Goal: Find specific page/section: Find specific page/section

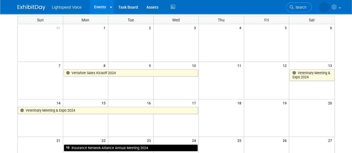
scroll to position [22, 0]
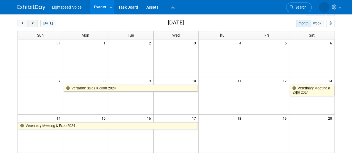
click at [35, 22] on button "next" at bounding box center [33, 23] width 10 height 7
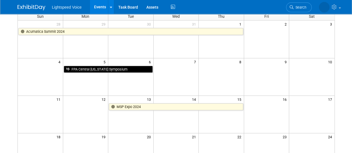
scroll to position [29, 0]
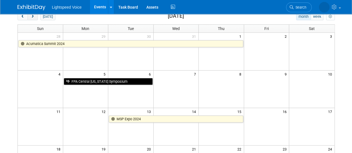
click at [29, 17] on button "next" at bounding box center [33, 16] width 10 height 7
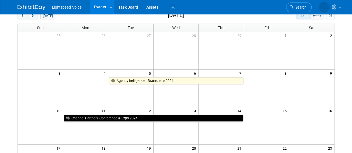
scroll to position [24, 0]
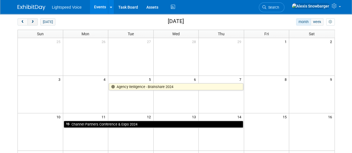
click at [33, 21] on span "next" at bounding box center [33, 22] width 4 height 4
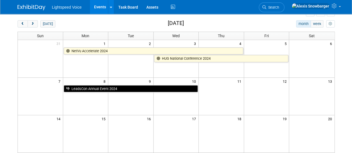
scroll to position [12, 0]
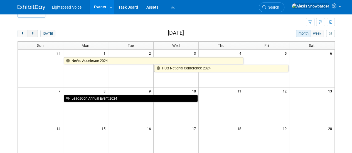
click at [35, 34] on button "next" at bounding box center [33, 33] width 10 height 7
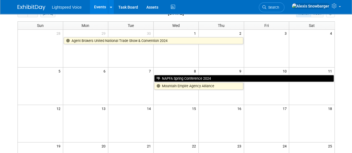
scroll to position [0, 0]
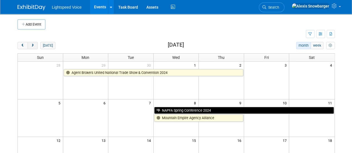
click at [34, 43] on button "next" at bounding box center [33, 45] width 10 height 7
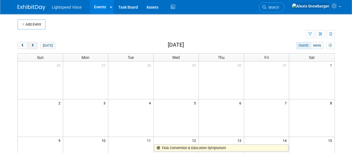
click at [35, 46] on button "next" at bounding box center [33, 45] width 10 height 7
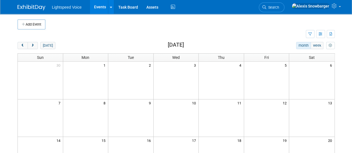
scroll to position [1, 0]
click at [36, 45] on button "next" at bounding box center [33, 44] width 10 height 7
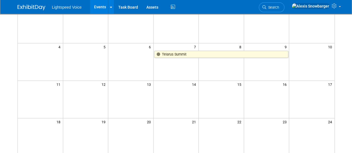
scroll to position [0, 0]
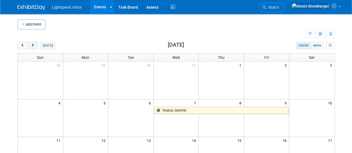
click at [33, 46] on span "next" at bounding box center [33, 46] width 4 height 4
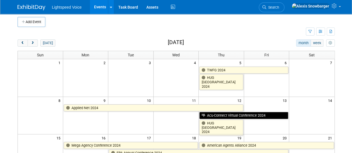
scroll to position [4, 0]
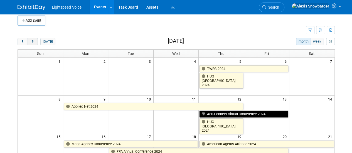
click at [36, 39] on button "next" at bounding box center [33, 41] width 10 height 7
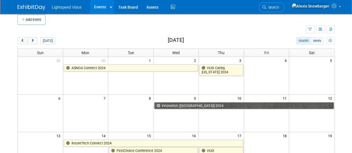
scroll to position [0, 0]
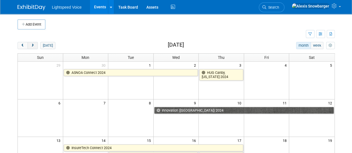
click at [36, 45] on button "next" at bounding box center [33, 45] width 10 height 7
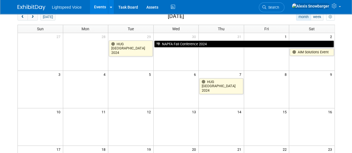
scroll to position [25, 0]
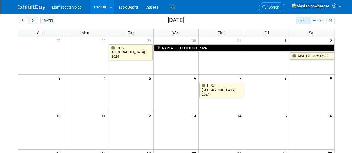
click at [32, 21] on span "next" at bounding box center [33, 21] width 4 height 4
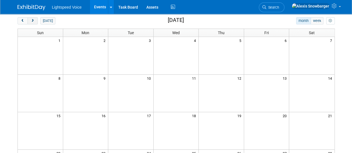
click at [29, 21] on button "next" at bounding box center [33, 20] width 10 height 7
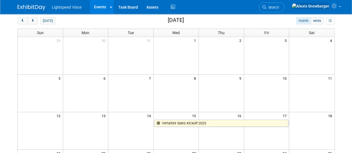
drag, startPoint x: 93, startPoint y: 69, endPoint x: 53, endPoint y: 98, distance: 48.6
click at [53, 98] on td at bounding box center [40, 93] width 45 height 38
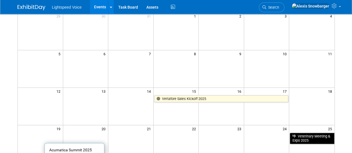
scroll to position [3, 0]
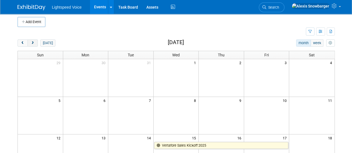
click at [33, 43] on span "next" at bounding box center [33, 43] width 4 height 4
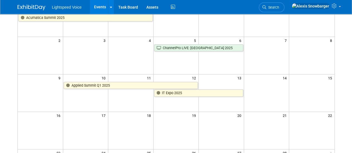
scroll to position [0, 0]
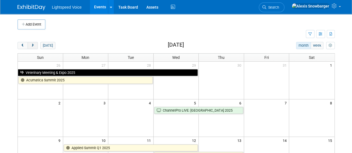
click at [36, 44] on button "next" at bounding box center [33, 45] width 10 height 7
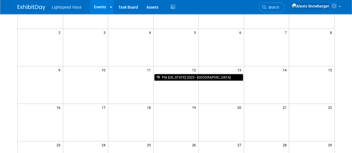
scroll to position [4, 0]
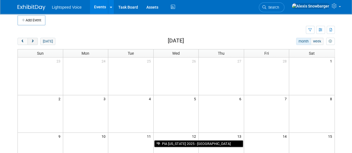
click at [32, 42] on span "next" at bounding box center [33, 42] width 4 height 4
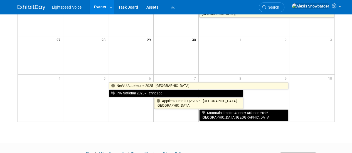
scroll to position [0, 0]
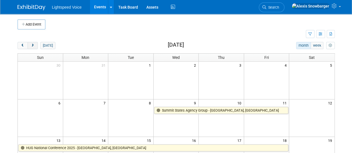
click at [36, 43] on button "next" at bounding box center [33, 45] width 10 height 7
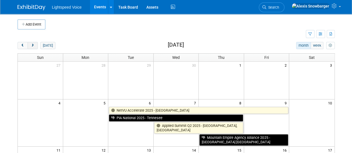
click at [34, 42] on button "next" at bounding box center [33, 45] width 10 height 7
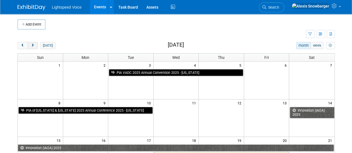
click at [33, 44] on span "next" at bounding box center [33, 46] width 4 height 4
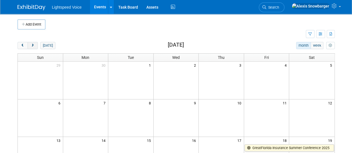
click at [34, 46] on span "next" at bounding box center [33, 46] width 4 height 4
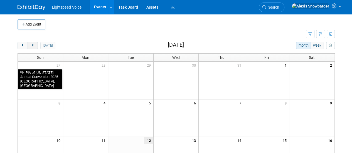
click at [34, 43] on button "next" at bounding box center [33, 45] width 10 height 7
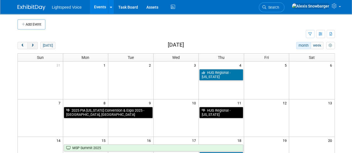
click at [33, 43] on button "next" at bounding box center [33, 45] width 10 height 7
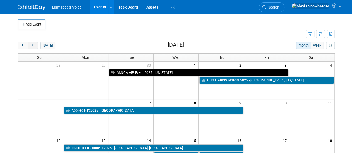
click at [31, 45] on span "next" at bounding box center [33, 46] width 4 height 4
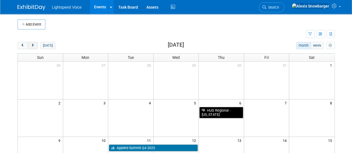
click at [35, 46] on button "next" at bounding box center [33, 45] width 10 height 7
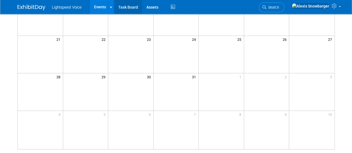
scroll to position [139, 0]
